Goal: Communication & Community: Connect with others

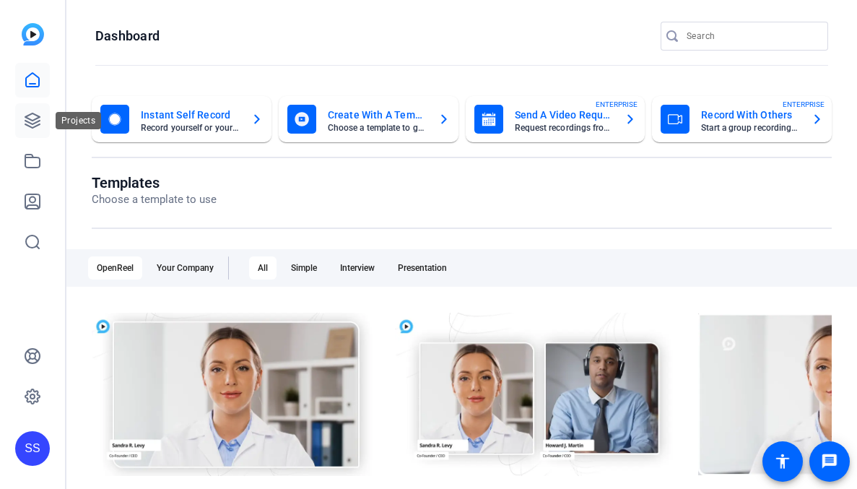
click at [32, 120] on icon at bounding box center [32, 120] width 14 height 14
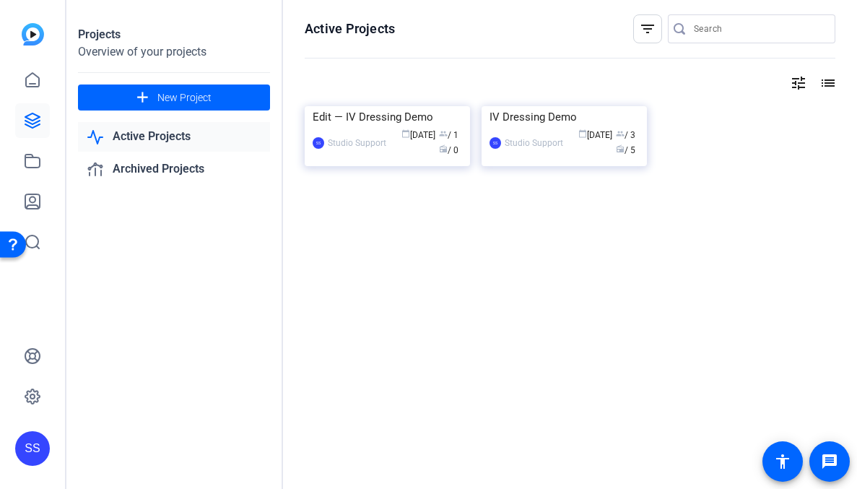
click at [510, 128] on div "IV Dressing Demo" at bounding box center [563, 117] width 149 height 22
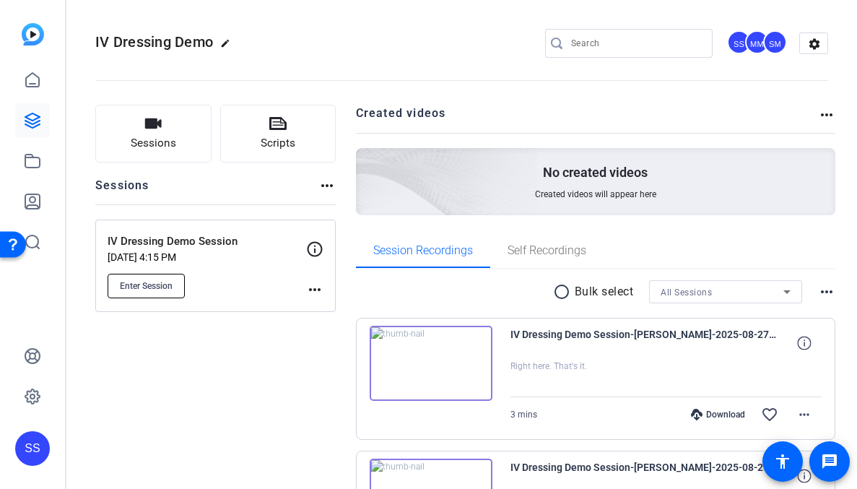
click at [123, 281] on span "Enter Session" at bounding box center [146, 286] width 53 height 12
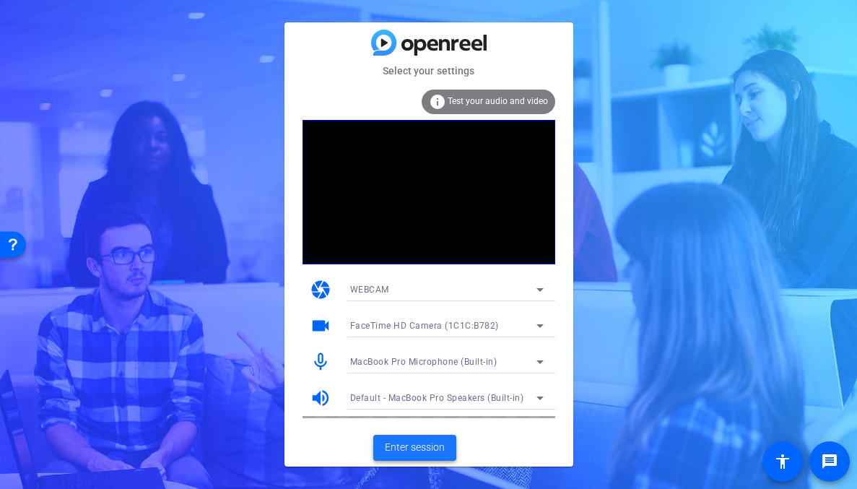
click at [415, 448] on span "Enter session" at bounding box center [415, 447] width 60 height 15
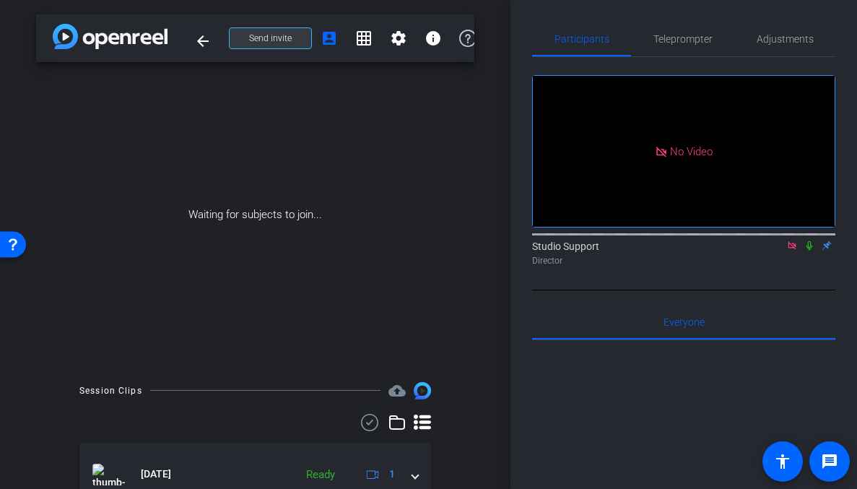
click at [274, 38] on span "Send invite" at bounding box center [270, 38] width 43 height 12
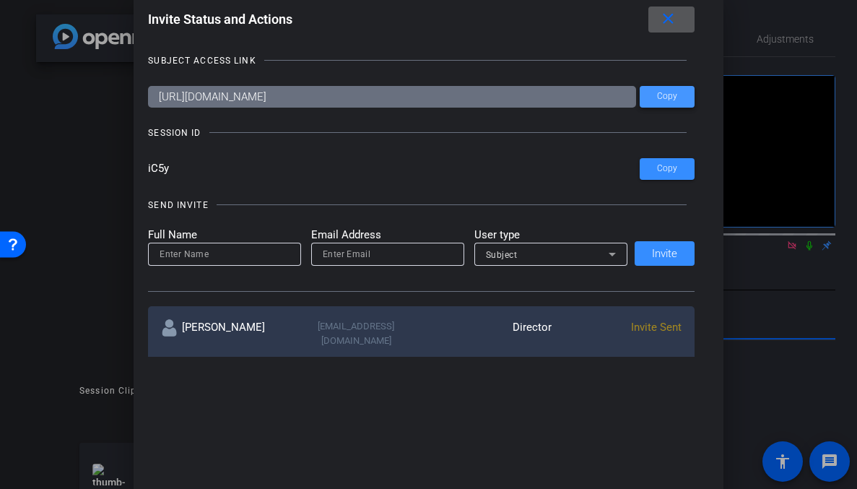
click at [667, 94] on span "Copy" at bounding box center [667, 96] width 20 height 11
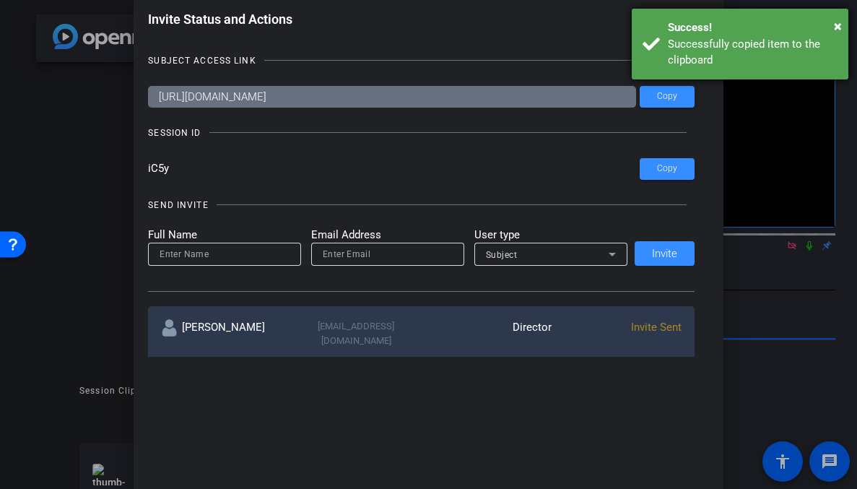
click at [664, 33] on div "× Success! Successfully copied item to the clipboard" at bounding box center [740, 44] width 217 height 71
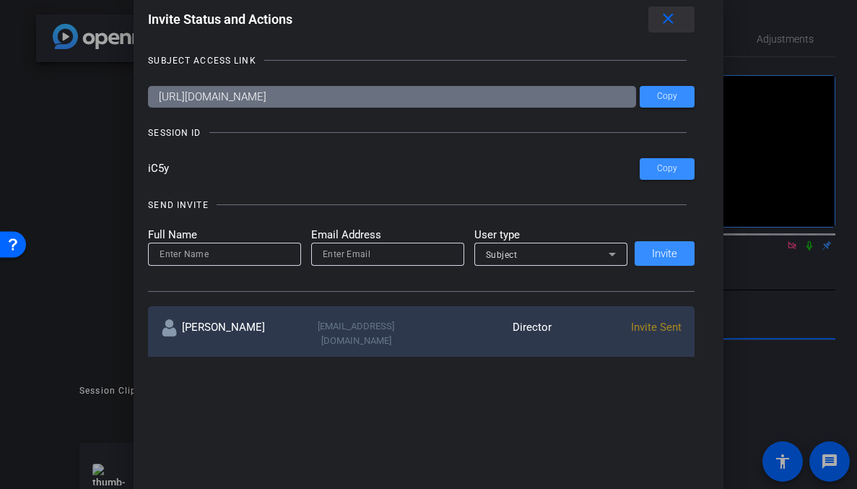
click at [670, 19] on mat-icon "close" at bounding box center [668, 19] width 18 height 18
